Goal: Check status: Check status

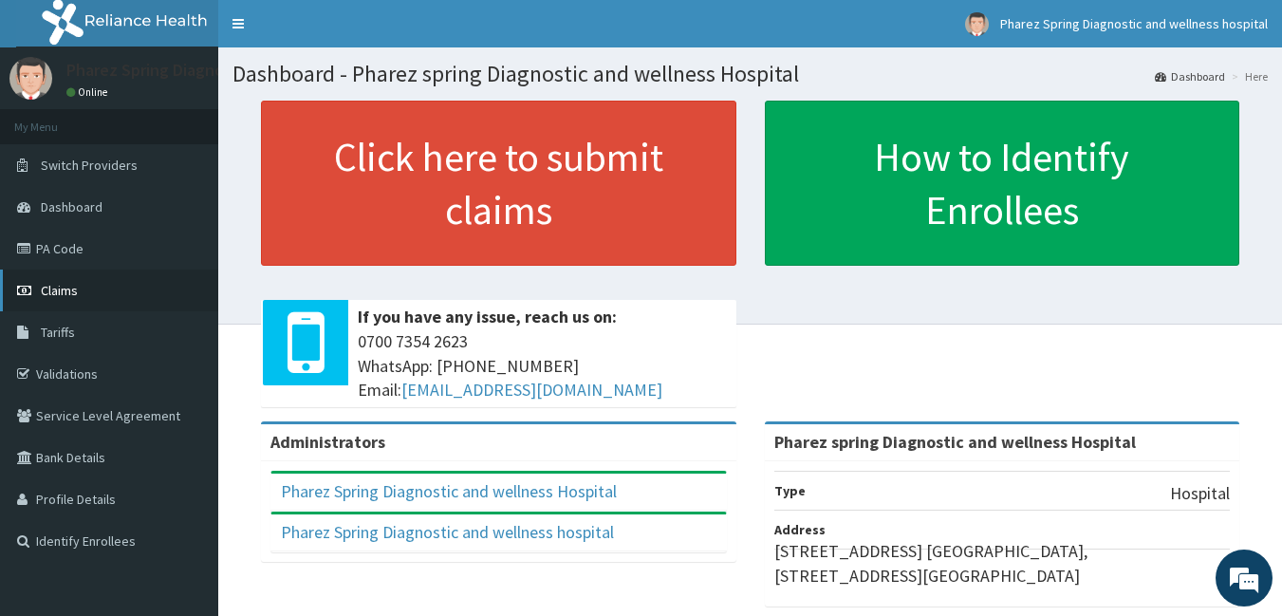
click at [67, 290] on span "Claims" at bounding box center [59, 290] width 37 height 17
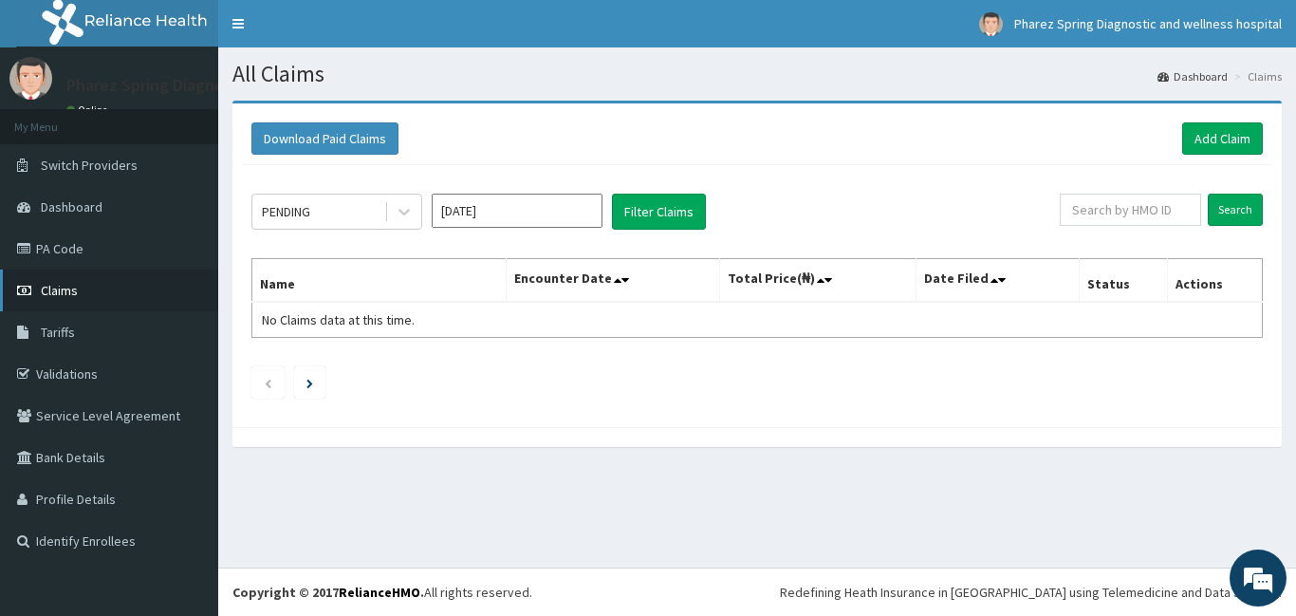
click at [86, 287] on link "Claims" at bounding box center [109, 290] width 218 height 42
click at [108, 286] on link "Claims" at bounding box center [109, 290] width 218 height 42
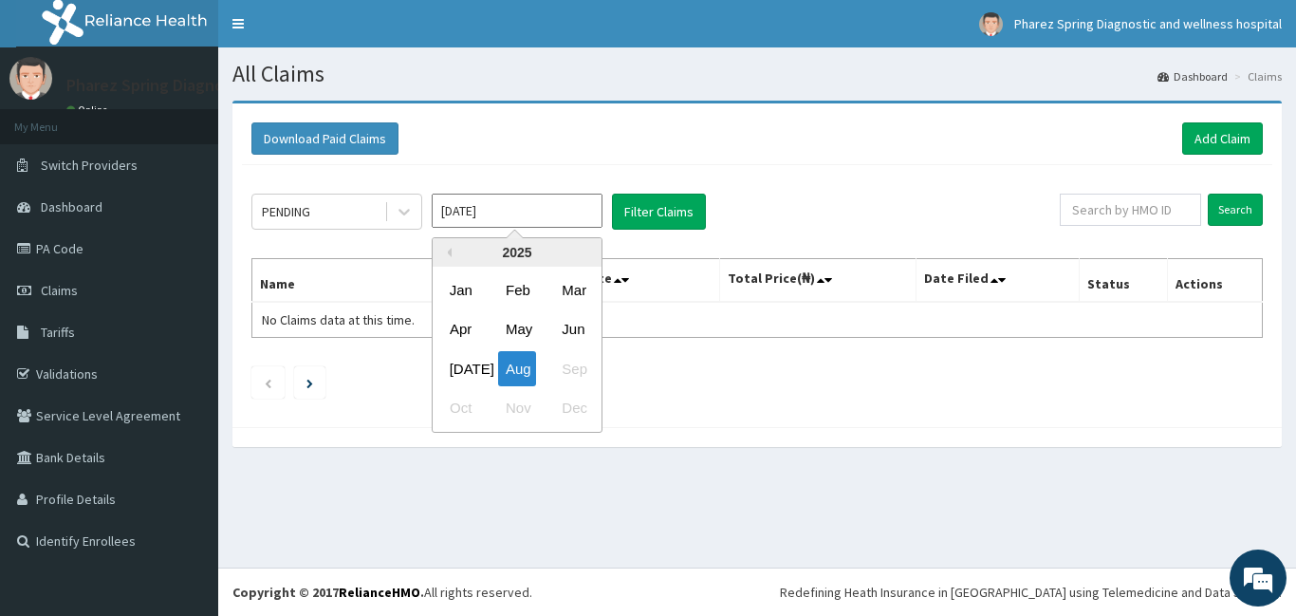
click at [548, 219] on input "[DATE]" at bounding box center [517, 211] width 171 height 34
click at [452, 287] on div "Jan" at bounding box center [461, 289] width 38 height 35
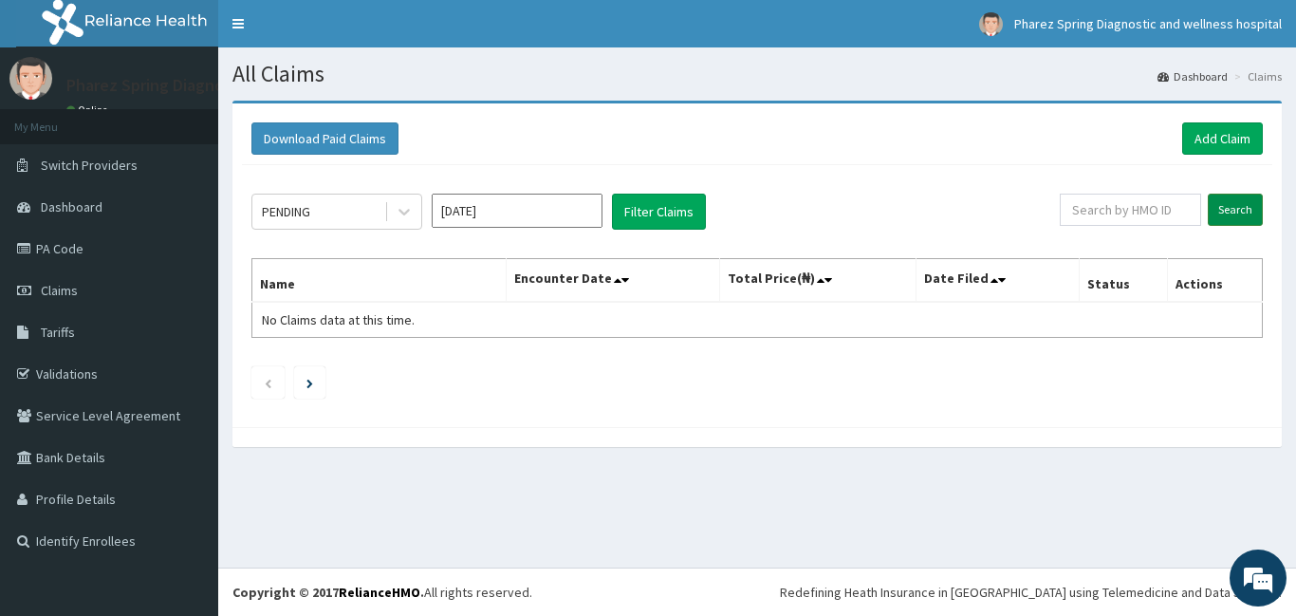
click at [1225, 211] on input "Search" at bounding box center [1235, 210] width 55 height 32
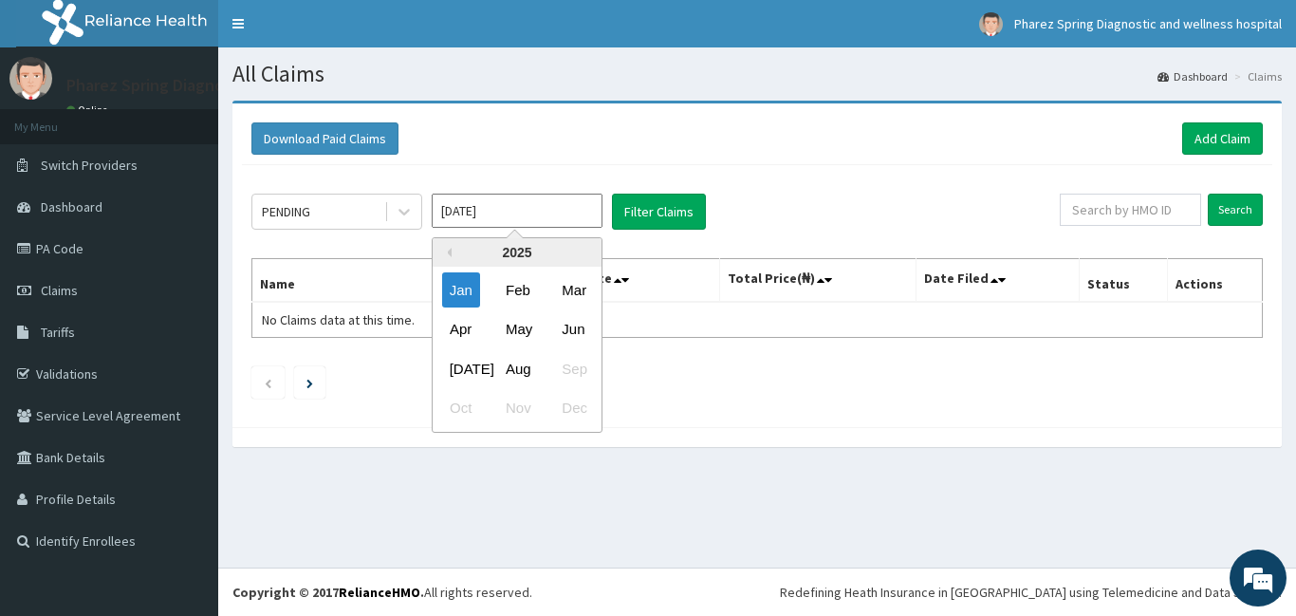
click at [566, 212] on input "Jan 2025" at bounding box center [517, 211] width 171 height 34
click at [519, 286] on div "Feb" at bounding box center [517, 289] width 38 height 35
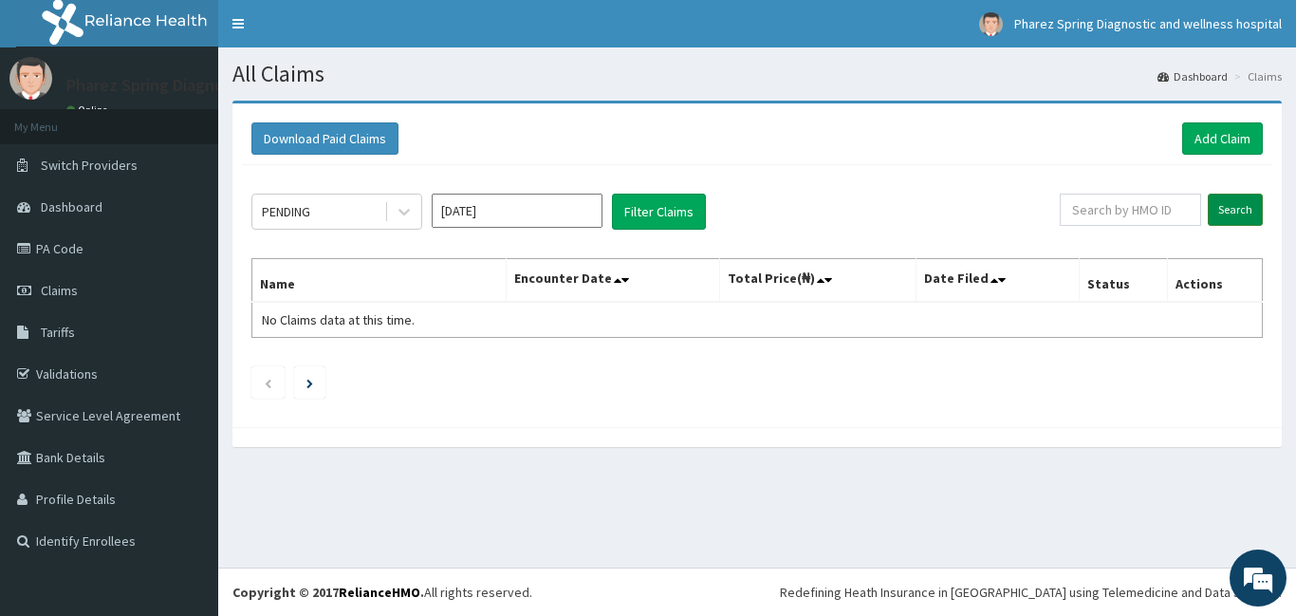
click at [1237, 206] on input "Search" at bounding box center [1235, 210] width 55 height 32
click at [564, 213] on input "Feb 2025" at bounding box center [517, 211] width 171 height 34
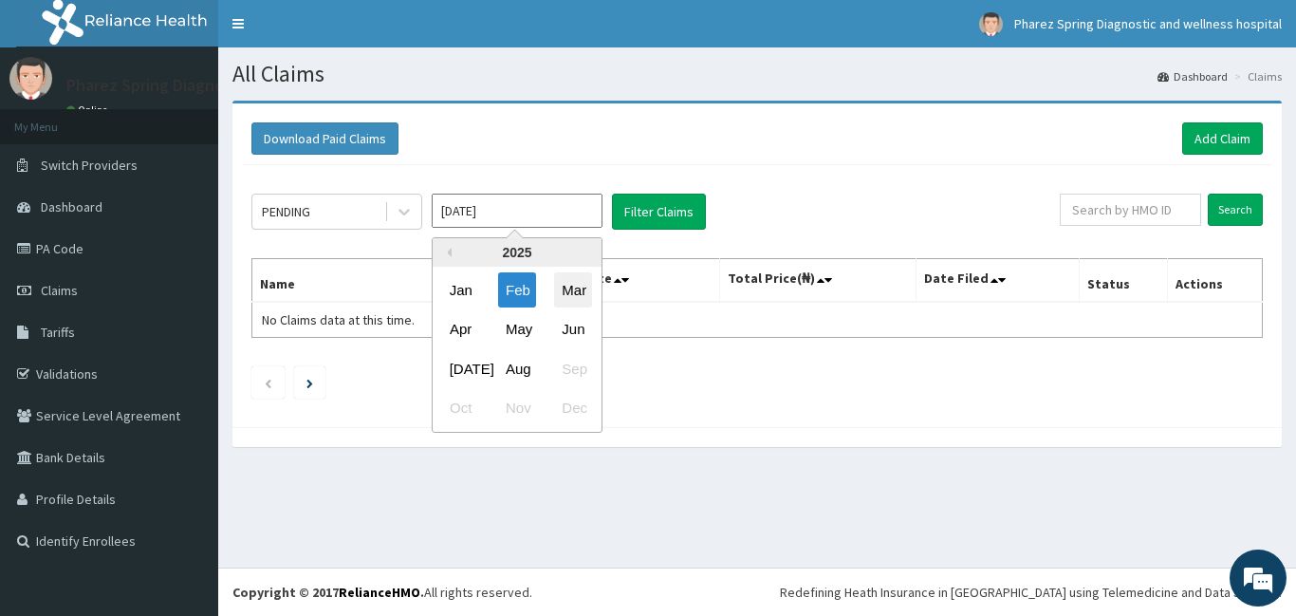
click at [568, 293] on div "Mar" at bounding box center [573, 289] width 38 height 35
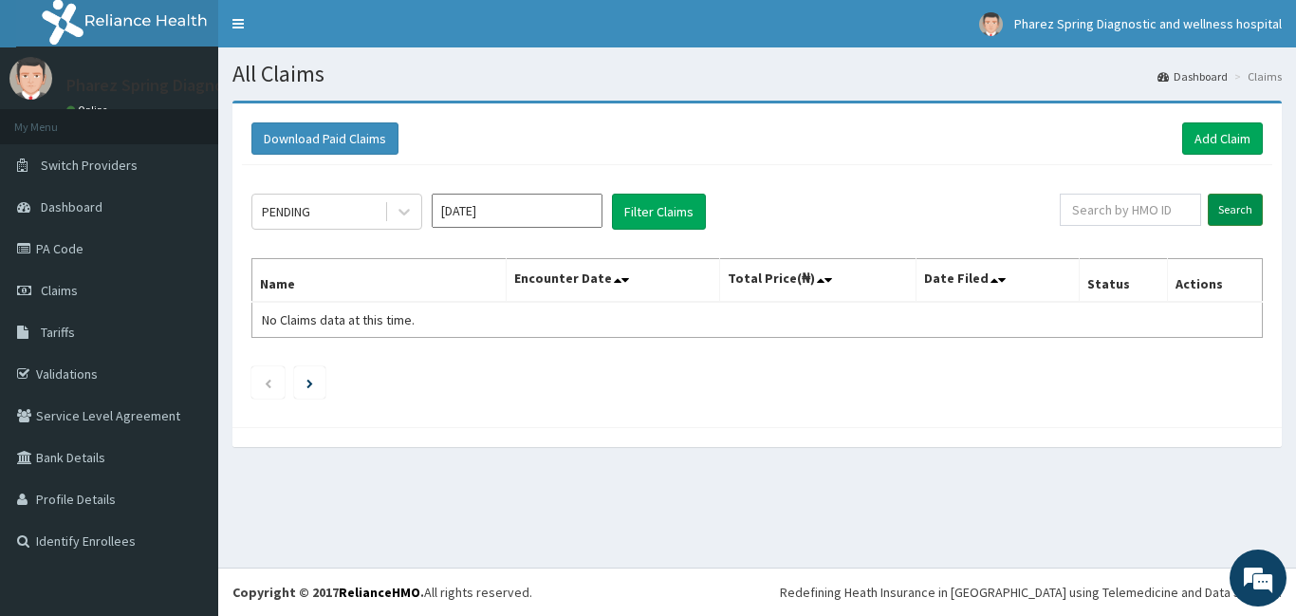
click at [1240, 209] on input "Search" at bounding box center [1235, 210] width 55 height 32
click at [1171, 211] on input "text" at bounding box center [1130, 210] width 141 height 32
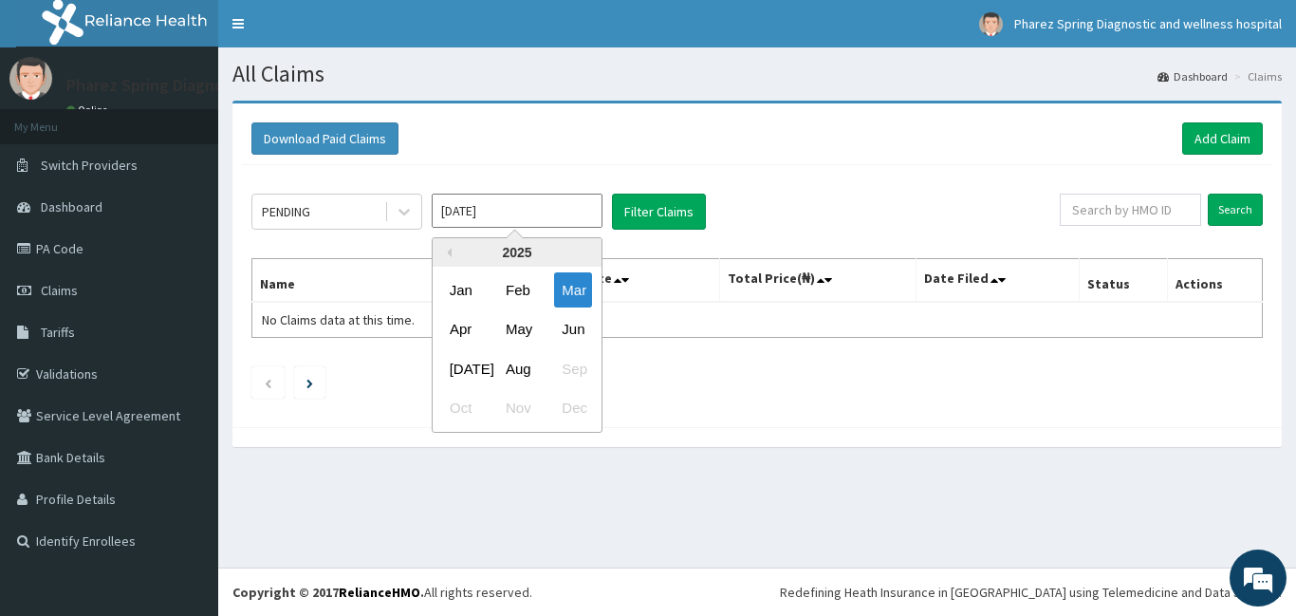
click at [581, 211] on input "Mar 2025" at bounding box center [517, 211] width 171 height 34
click at [452, 328] on div "Apr" at bounding box center [461, 329] width 38 height 35
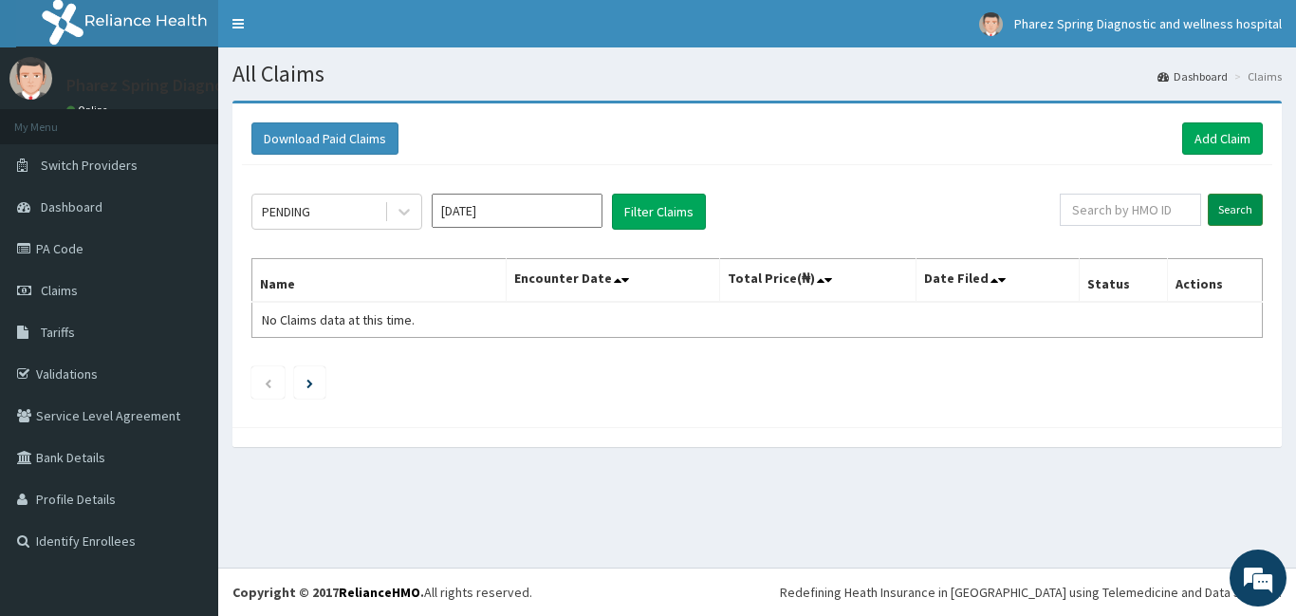
click at [1227, 202] on input "Search" at bounding box center [1235, 210] width 55 height 32
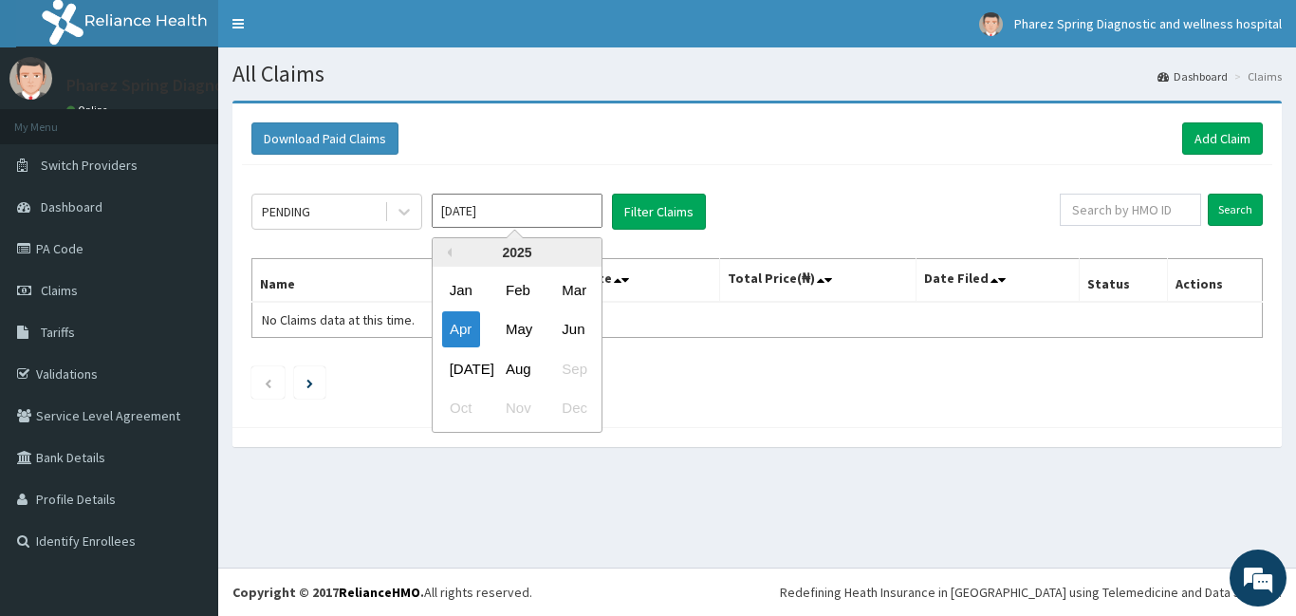
click at [532, 211] on input "Apr 2025" at bounding box center [517, 211] width 171 height 34
click at [524, 324] on div "May" at bounding box center [517, 329] width 38 height 35
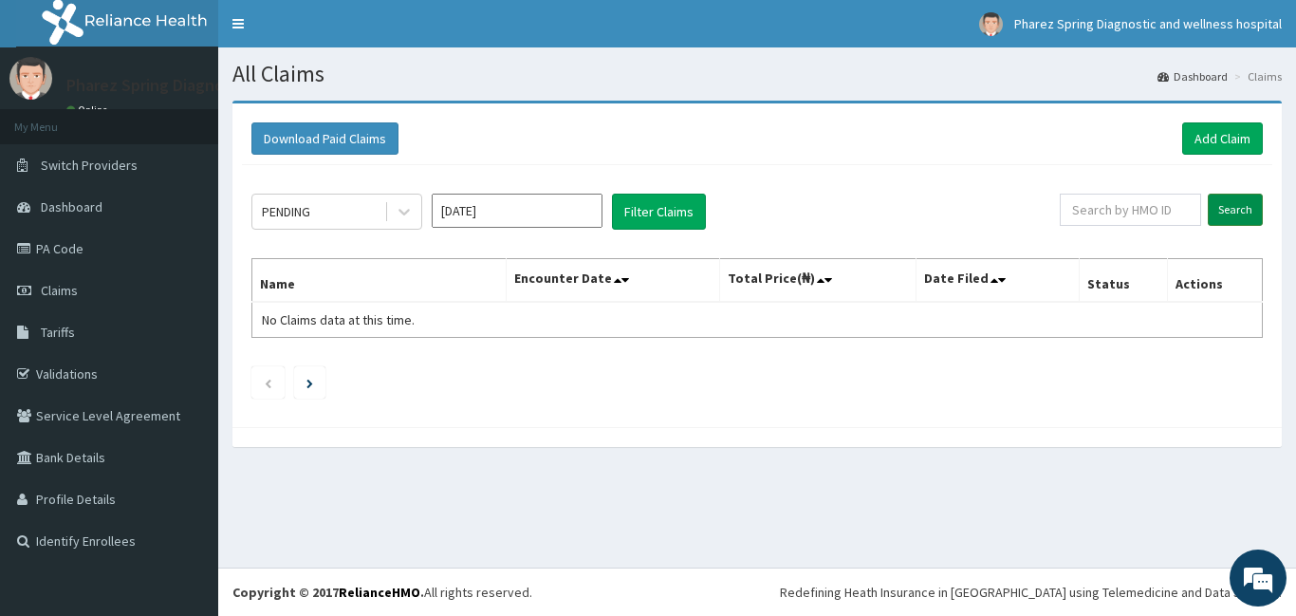
click at [1239, 209] on input "Search" at bounding box center [1235, 210] width 55 height 32
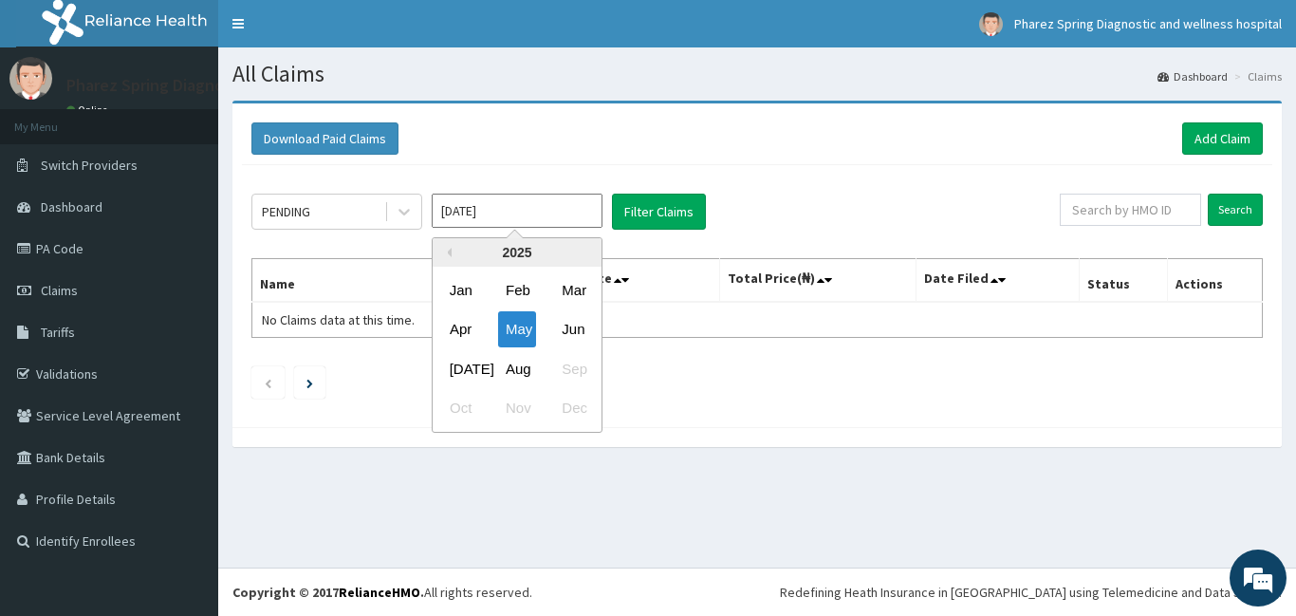
click at [571, 216] on input "May 2025" at bounding box center [517, 211] width 171 height 34
click at [569, 329] on div "Jun" at bounding box center [573, 329] width 38 height 35
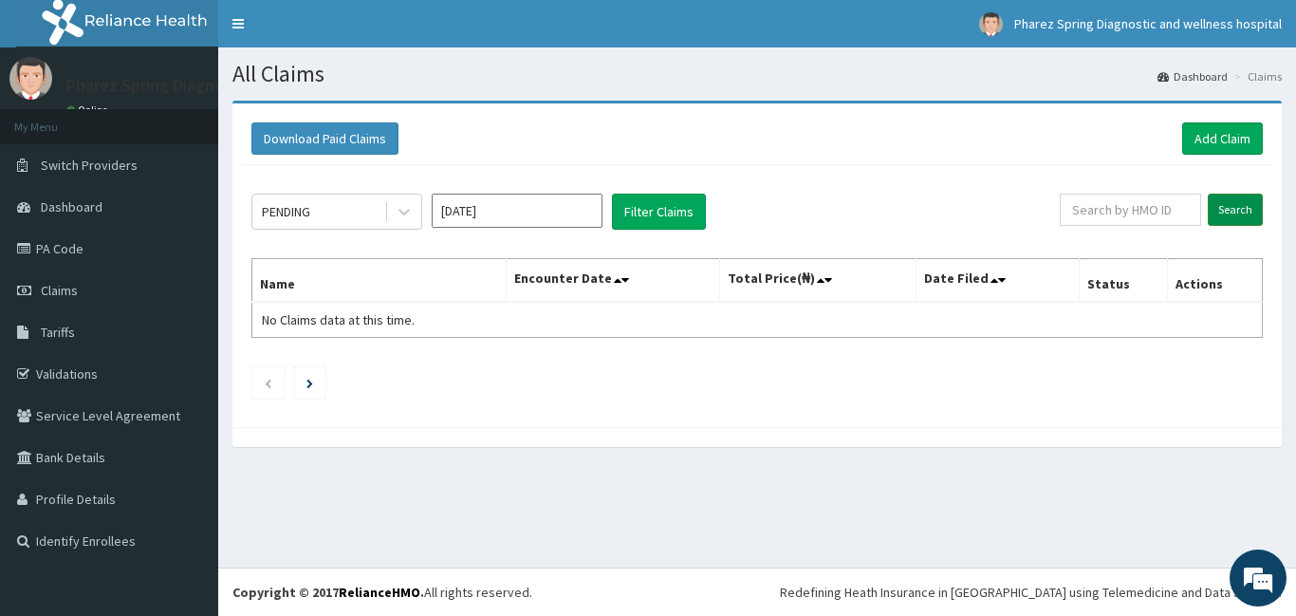
click at [1229, 211] on input "Search" at bounding box center [1235, 210] width 55 height 32
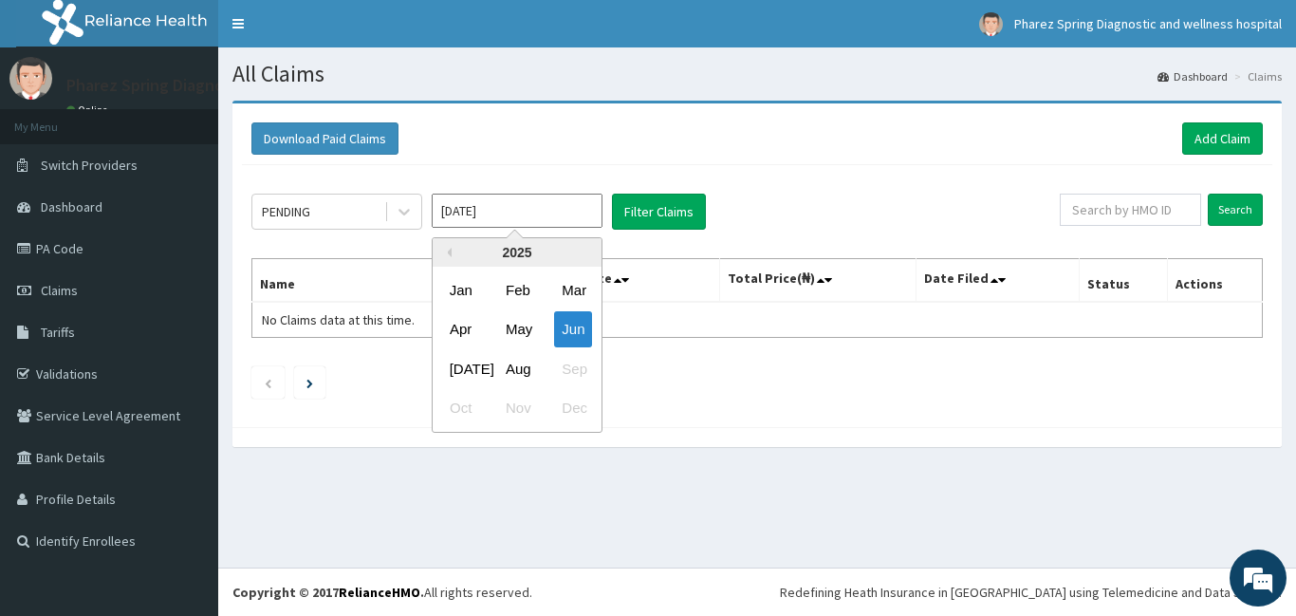
click at [581, 209] on input "Jun 2025" at bounding box center [517, 211] width 171 height 34
click at [457, 366] on div "Jul" at bounding box center [461, 368] width 38 height 35
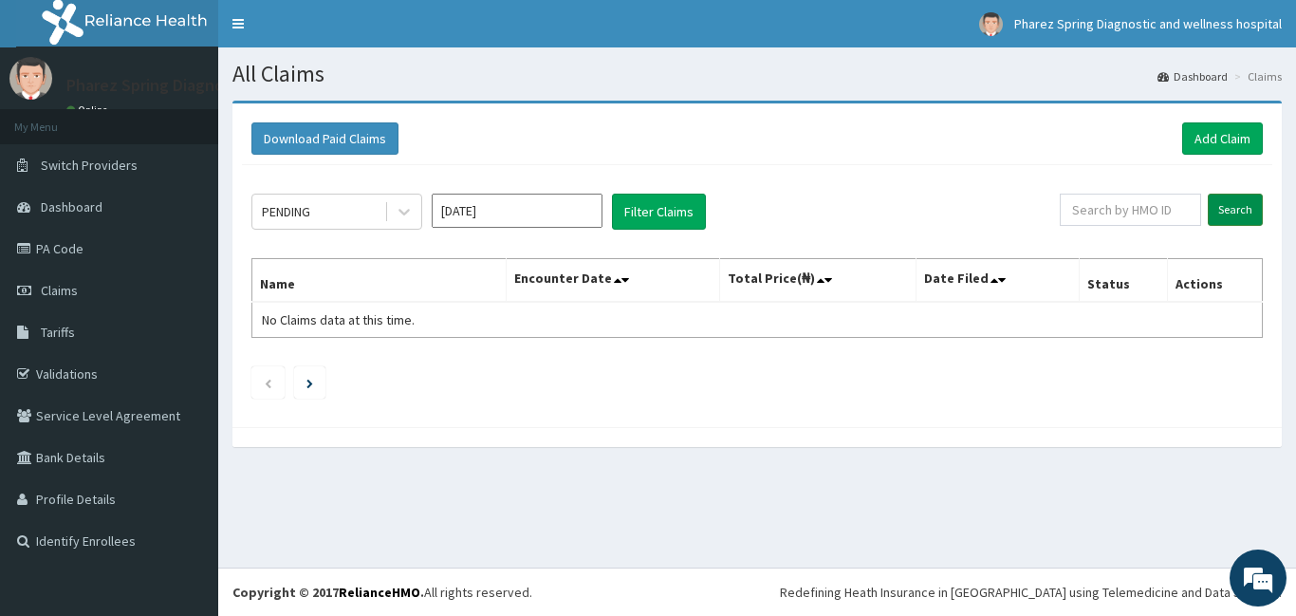
click at [1238, 206] on input "Search" at bounding box center [1235, 210] width 55 height 32
click at [657, 210] on button "Filter Claims" at bounding box center [659, 212] width 94 height 36
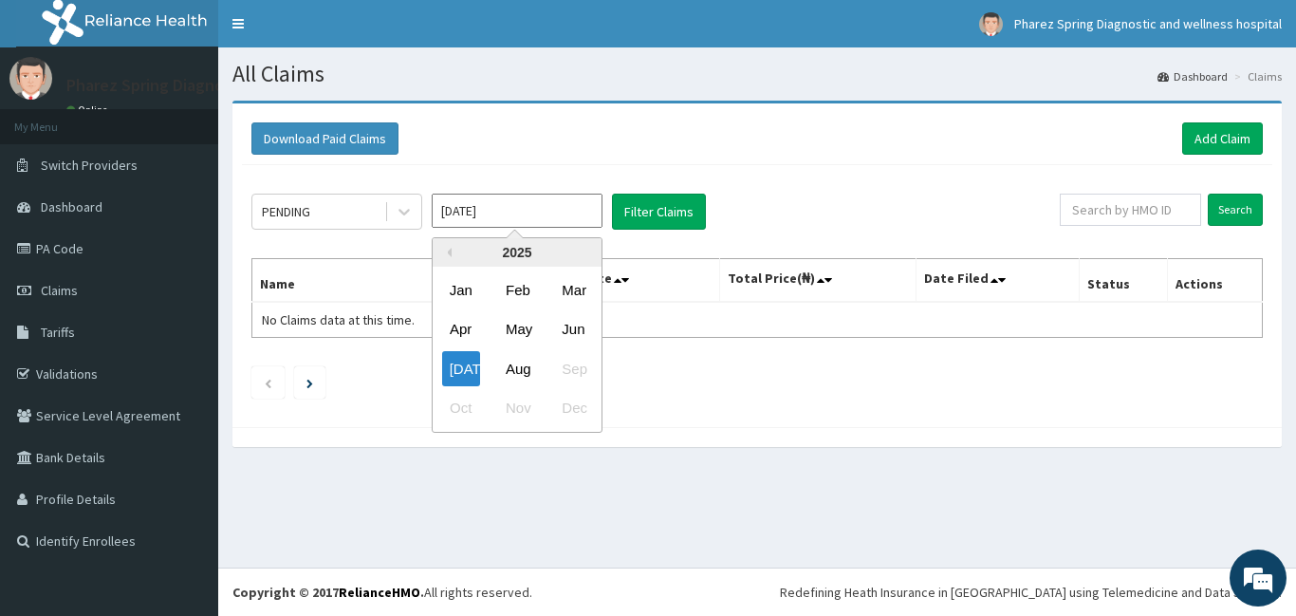
click at [508, 209] on input "Jul 2025" at bounding box center [517, 211] width 171 height 34
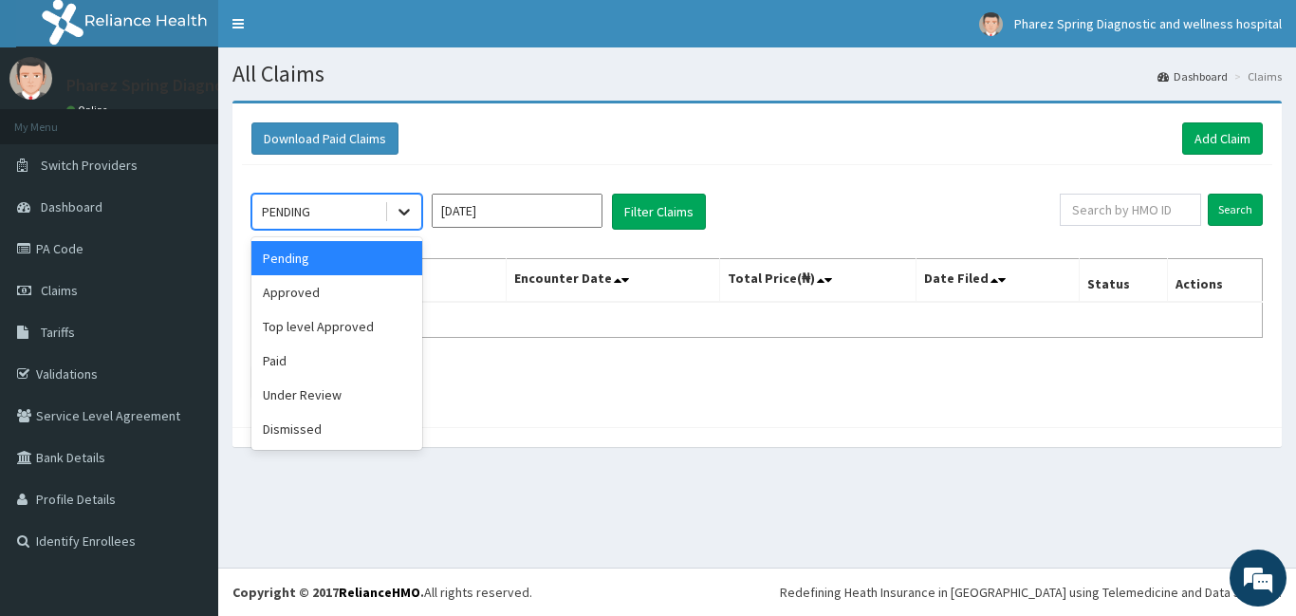
click at [402, 213] on icon at bounding box center [403, 213] width 11 height 7
click at [328, 288] on div "Approved" at bounding box center [336, 292] width 171 height 34
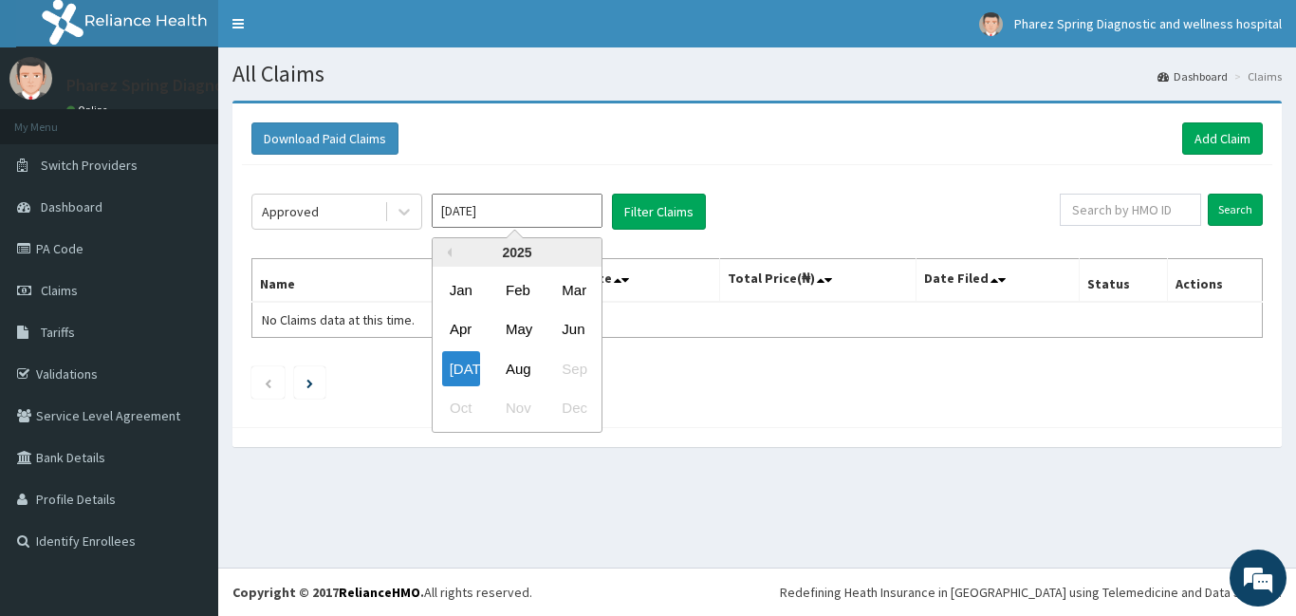
click at [574, 213] on input "Jul 2025" at bounding box center [517, 211] width 171 height 34
click at [460, 292] on div "Jan" at bounding box center [461, 289] width 38 height 35
type input "Jan 2025"
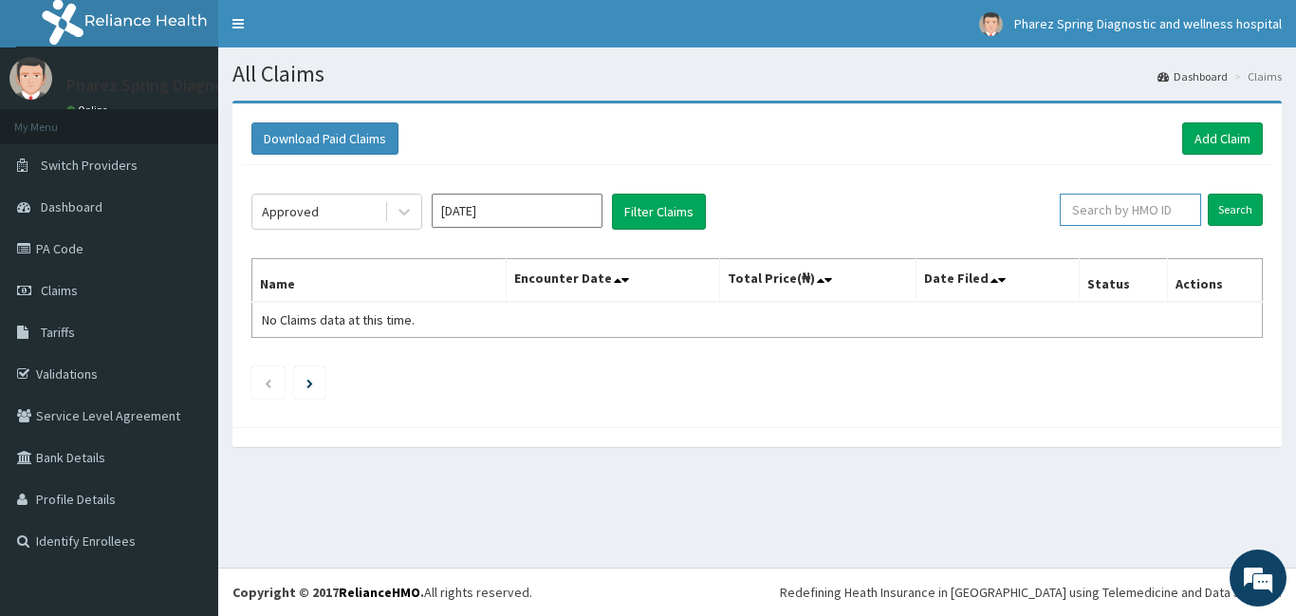
click at [1144, 213] on input "text" at bounding box center [1130, 210] width 141 height 32
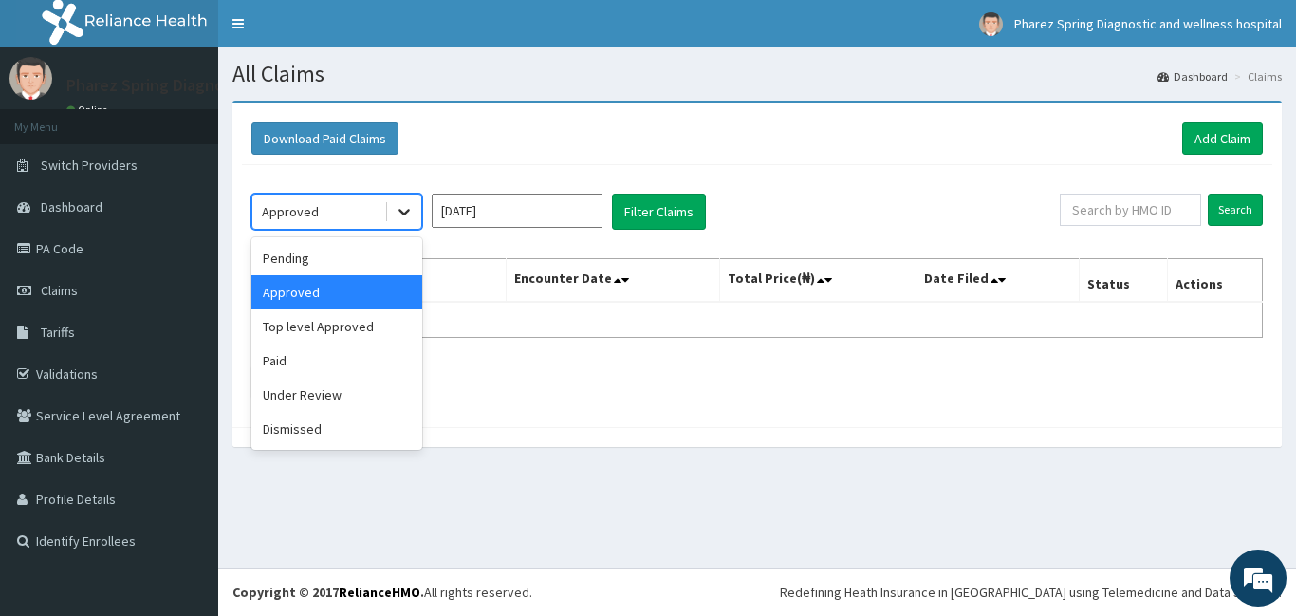
click at [405, 208] on icon at bounding box center [404, 211] width 19 height 19
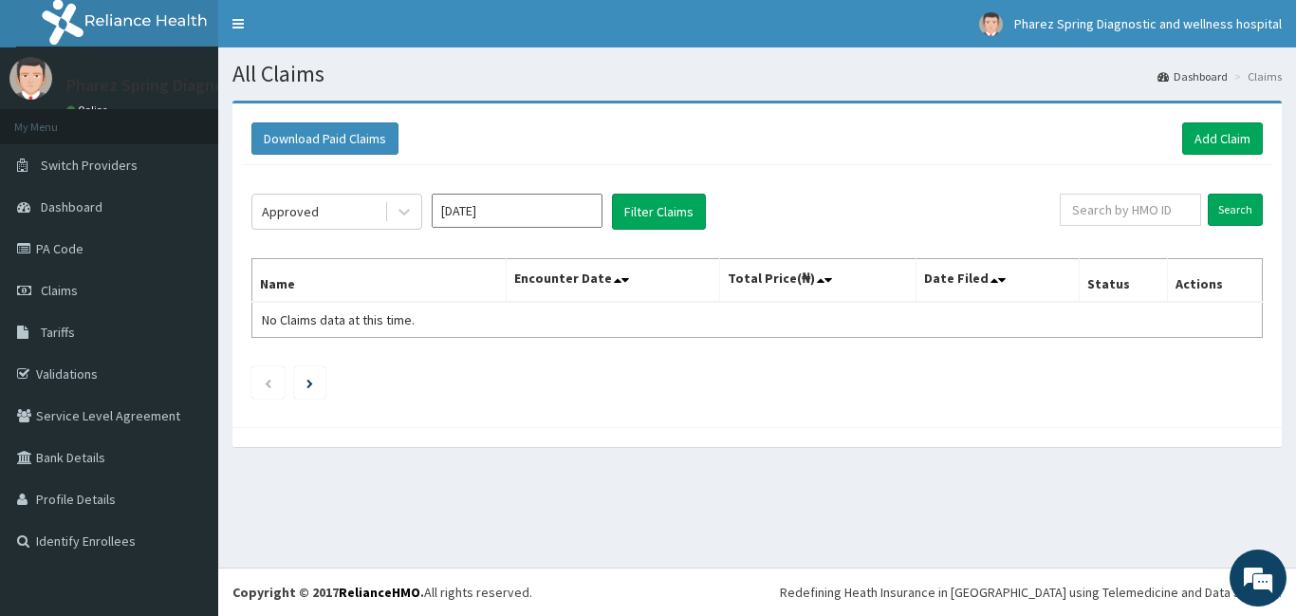
click at [591, 393] on ul at bounding box center [756, 382] width 1011 height 32
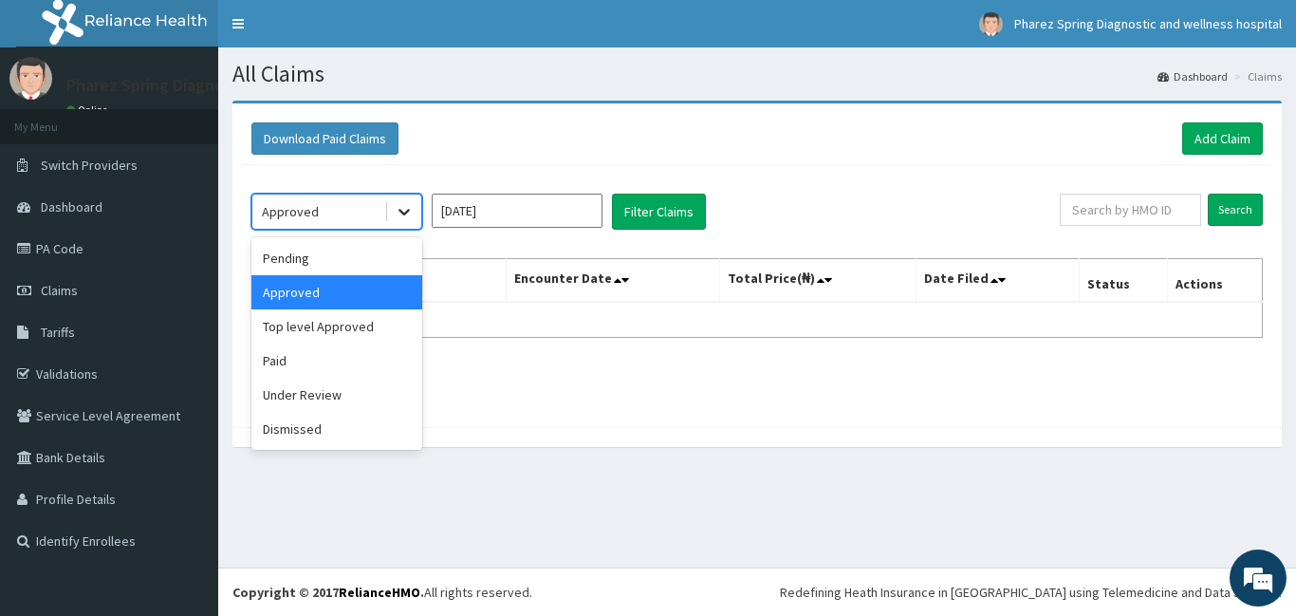
click at [401, 213] on icon at bounding box center [404, 211] width 19 height 19
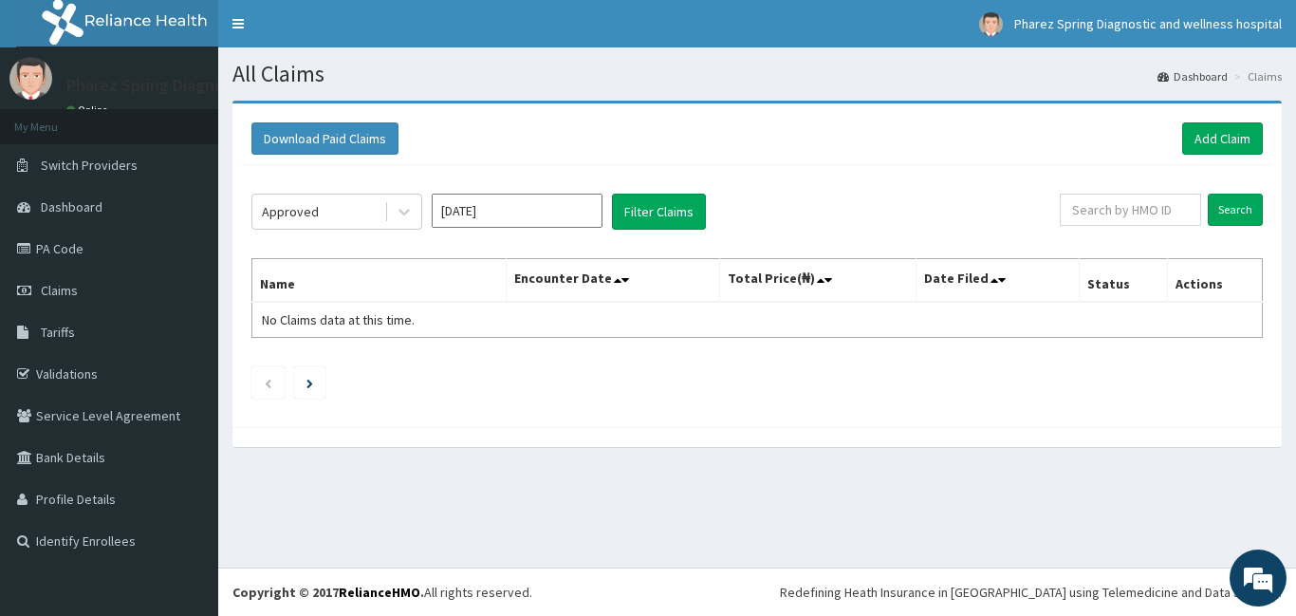
click at [533, 386] on ul at bounding box center [756, 382] width 1011 height 32
click at [80, 212] on span "Dashboard" at bounding box center [72, 206] width 62 height 17
